Goal: Task Accomplishment & Management: Use online tool/utility

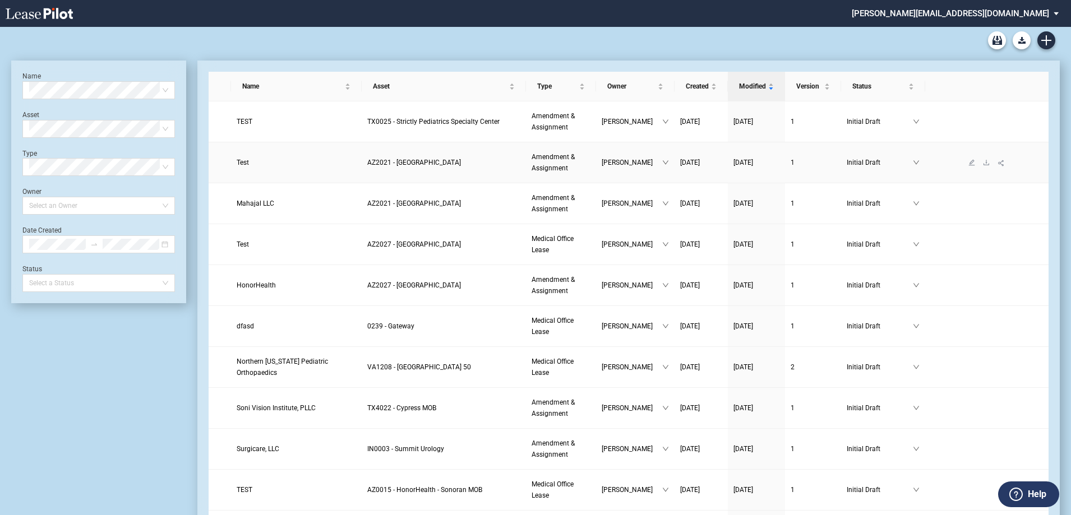
click at [248, 164] on link "Test" at bounding box center [296, 162] width 119 height 11
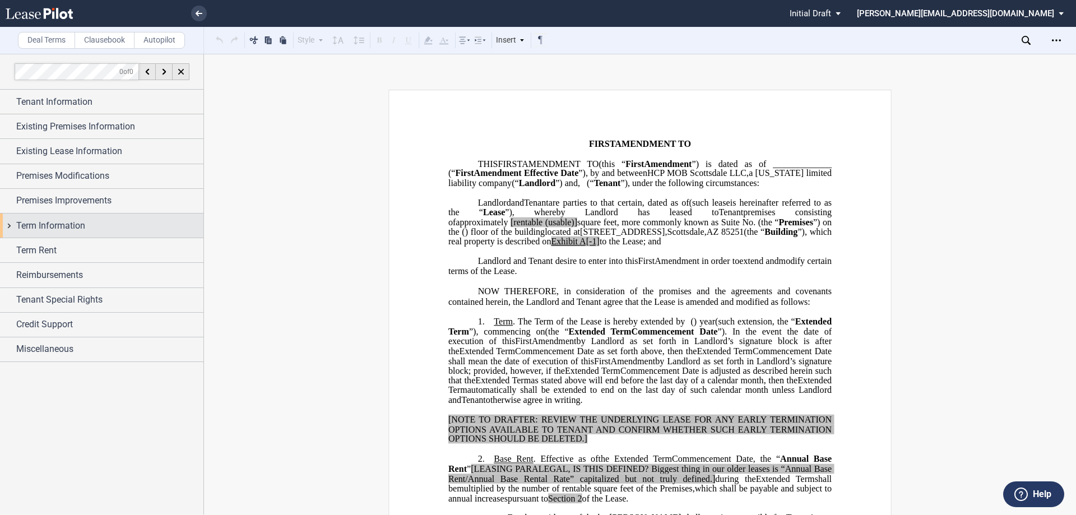
click at [9, 223] on div "Term Information" at bounding box center [101, 226] width 203 height 24
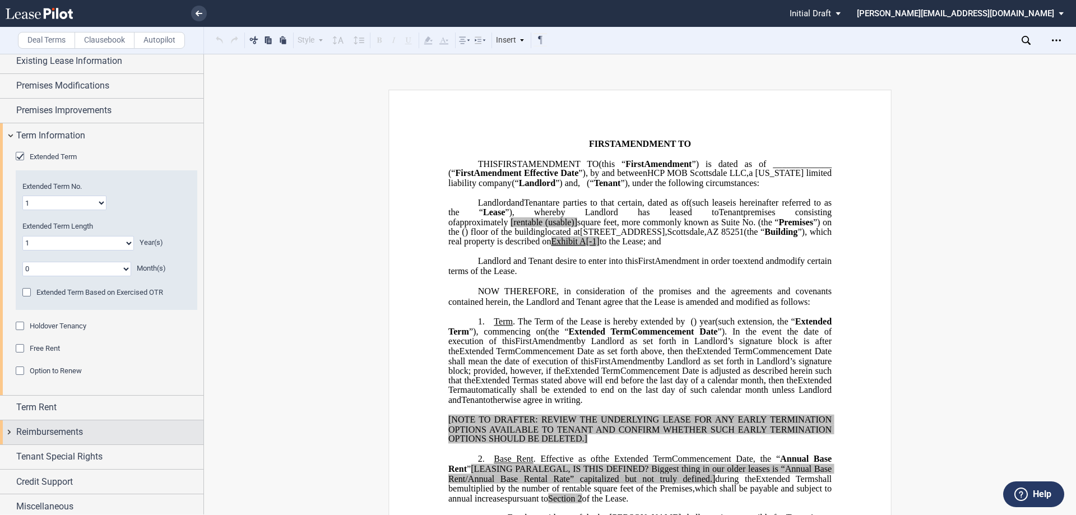
scroll to position [95, 0]
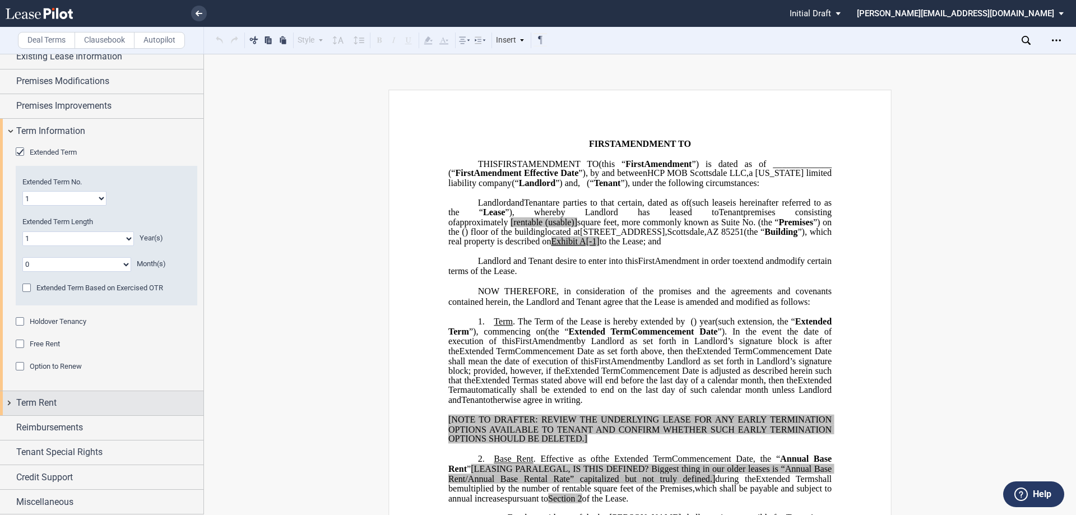
click at [7, 403] on div "Term Rent" at bounding box center [101, 403] width 203 height 24
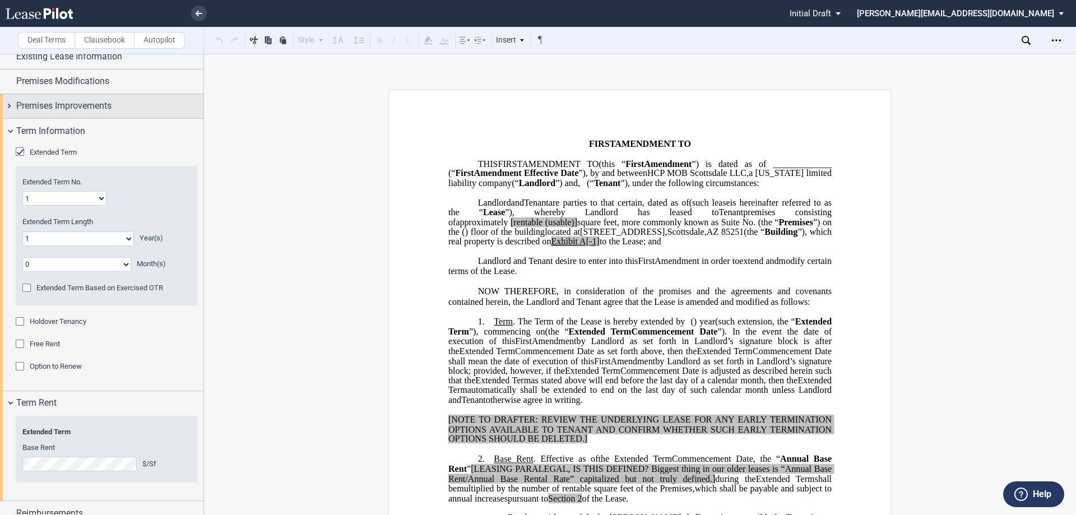
click at [9, 106] on div "Premises Improvements" at bounding box center [101, 106] width 203 height 24
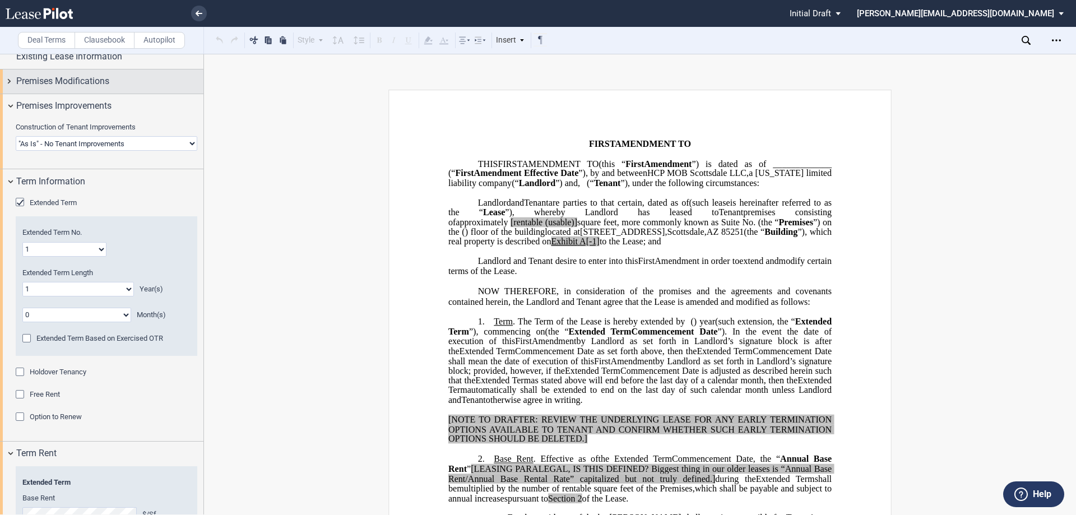
click at [11, 77] on div "Premises Modifications" at bounding box center [101, 82] width 203 height 24
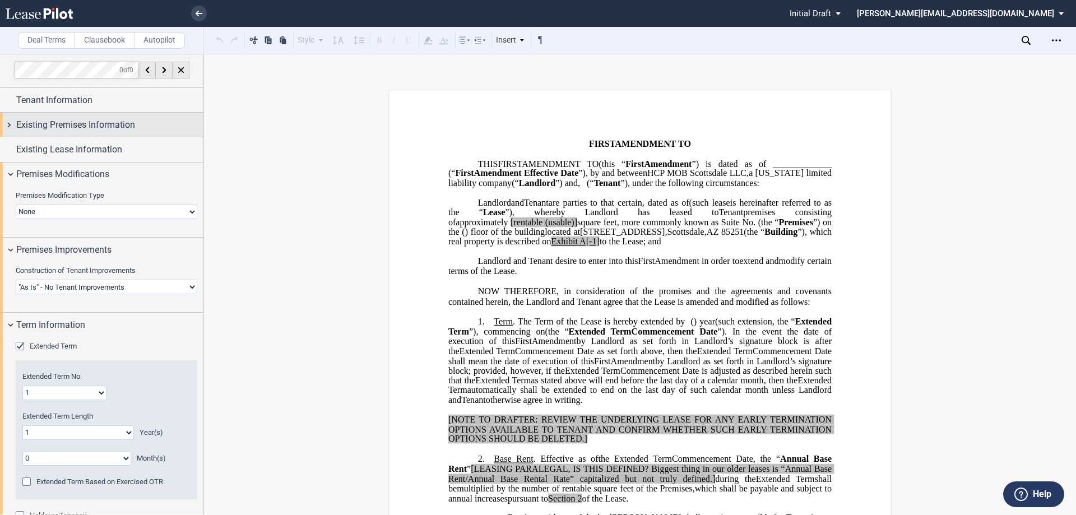
scroll to position [0, 0]
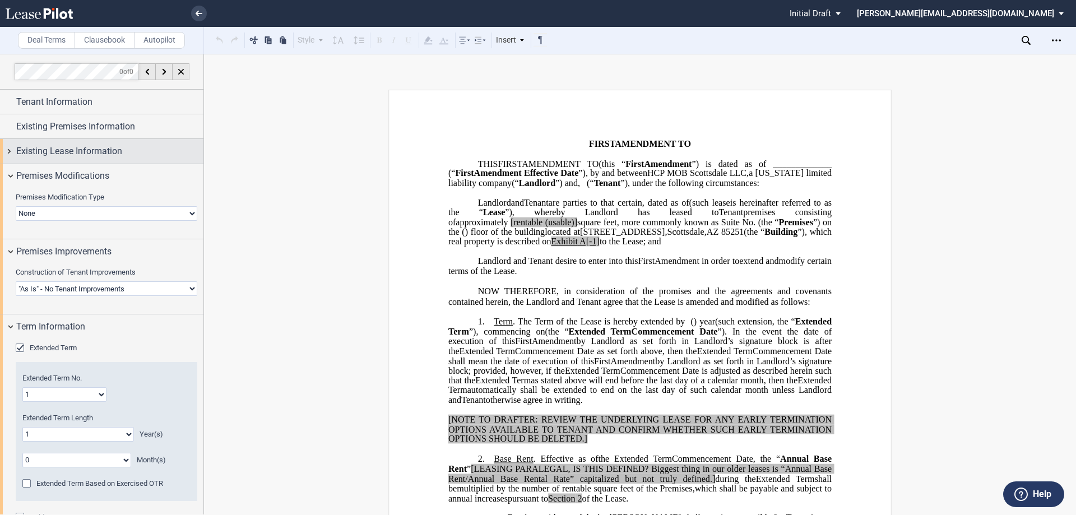
click at [10, 150] on div "Existing Lease Information" at bounding box center [101, 151] width 203 height 24
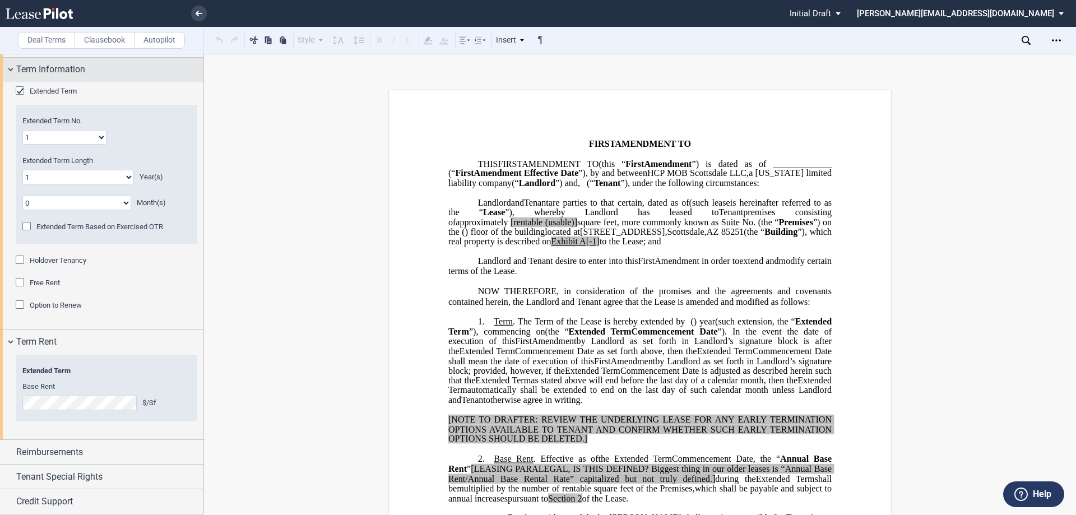
scroll to position [449, 0]
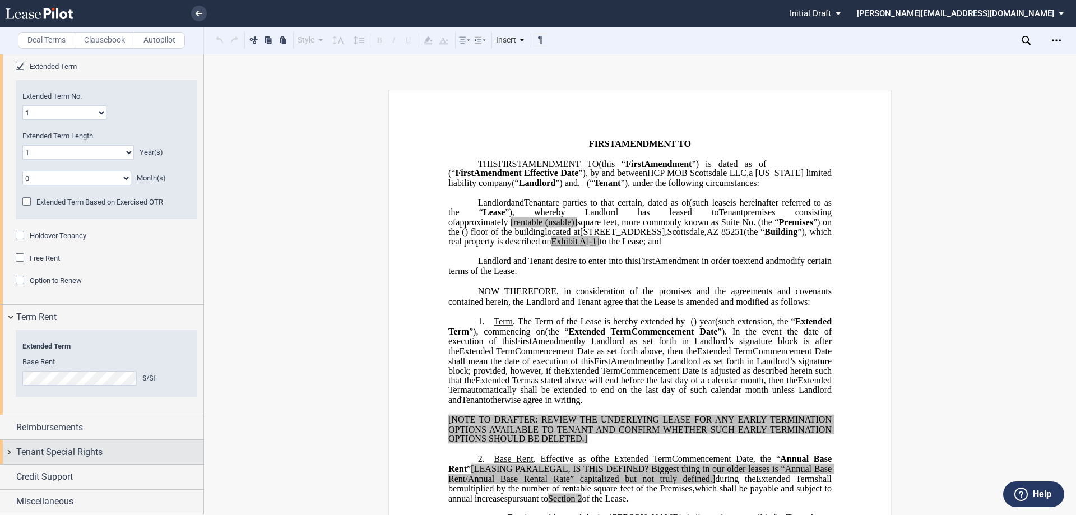
click at [11, 451] on div "Tenant Special Rights" at bounding box center [101, 452] width 203 height 24
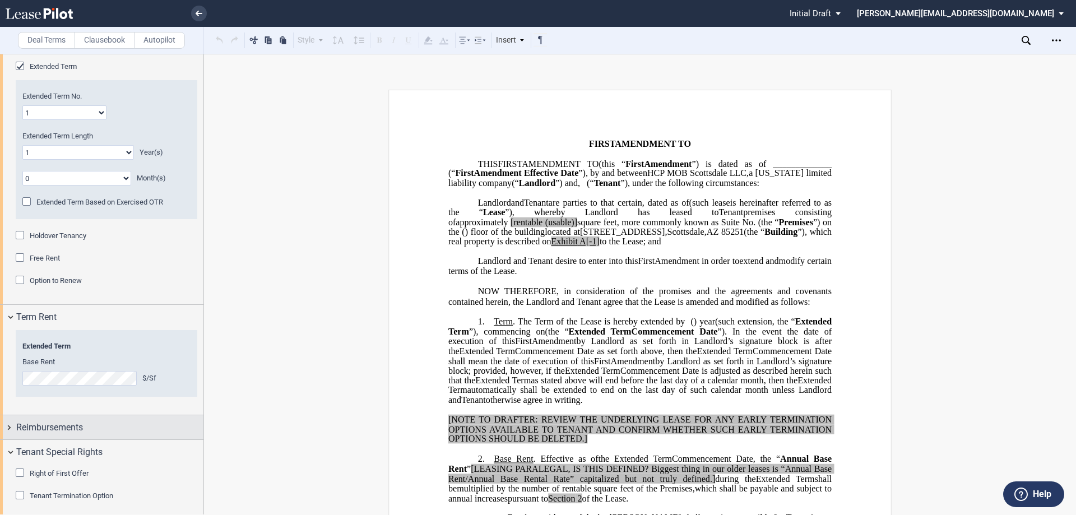
scroll to position [504, 0]
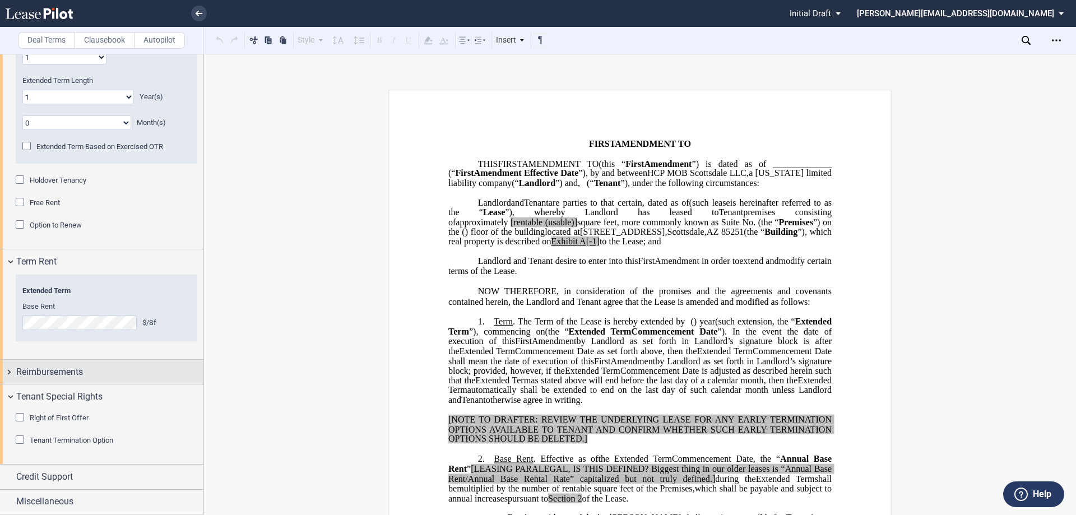
click at [12, 375] on div "Reimbursements" at bounding box center [101, 372] width 203 height 24
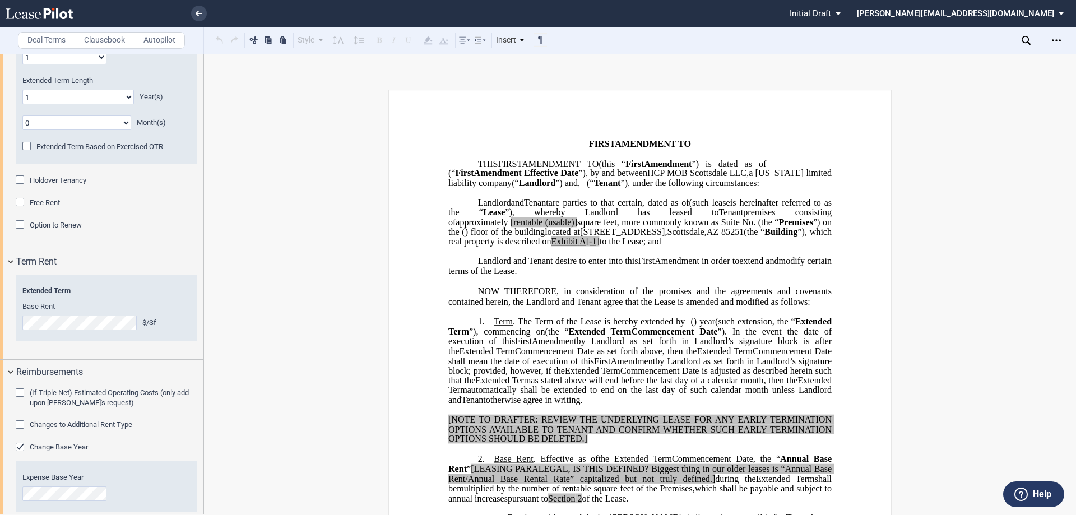
scroll to position [650, 0]
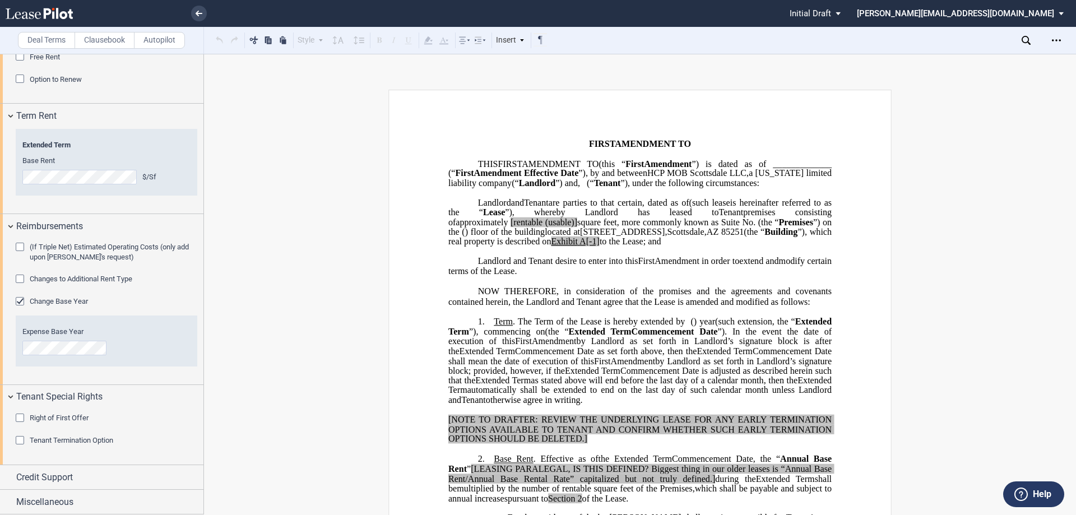
click at [17, 302] on div "Change Base Year" at bounding box center [21, 302] width 11 height 11
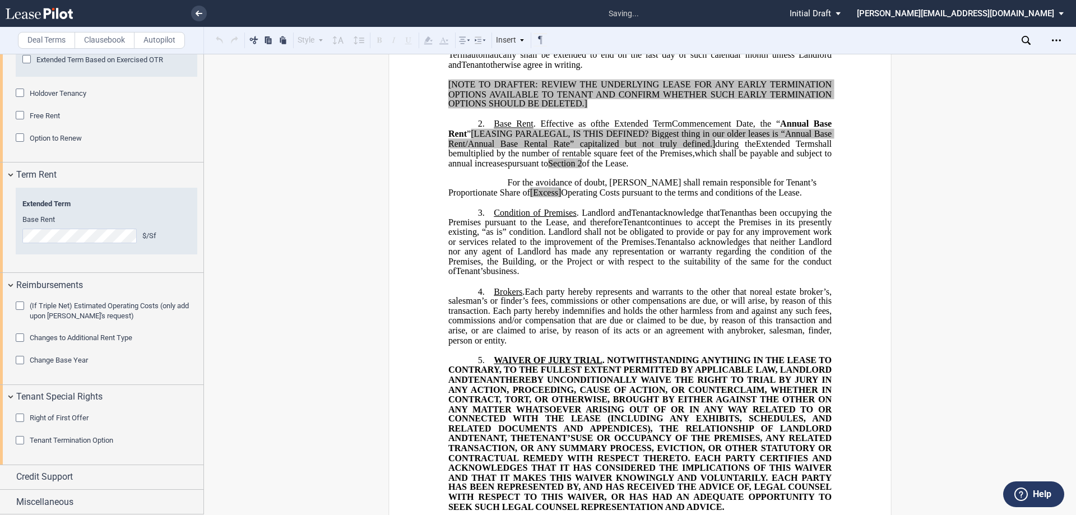
scroll to position [336, 0]
click at [24, 359] on div "Change Base Year" at bounding box center [21, 361] width 11 height 11
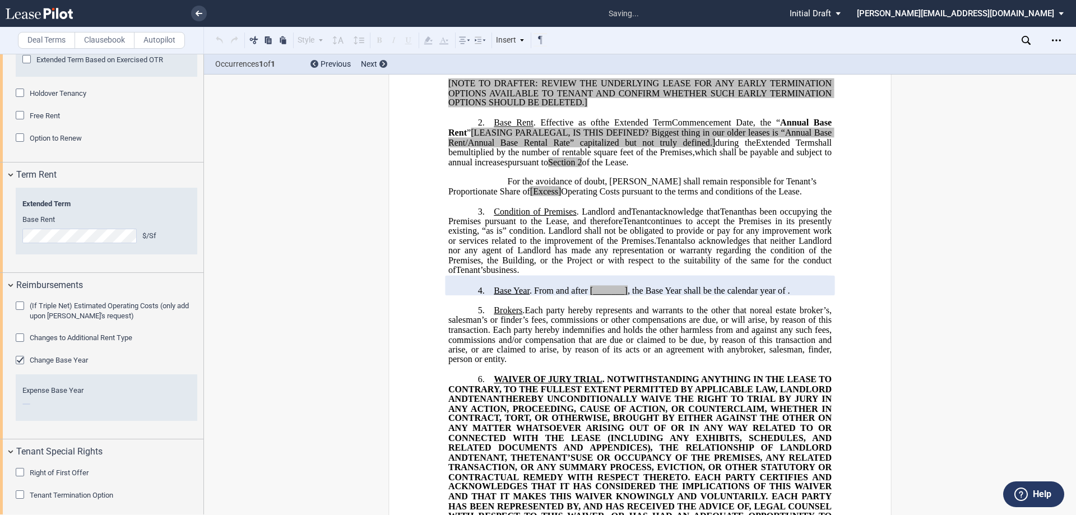
scroll to position [650, 0]
